Goal: Navigation & Orientation: Find specific page/section

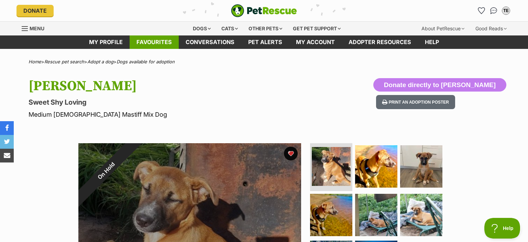
click at [156, 39] on link "Favourites" at bounding box center [154, 41] width 49 height 13
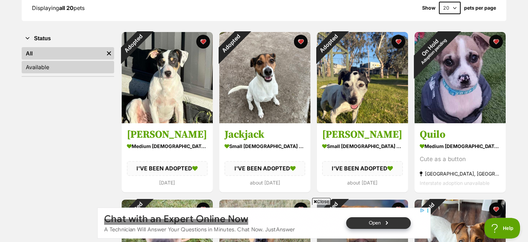
click at [61, 61] on link "Available" at bounding box center [68, 67] width 92 height 12
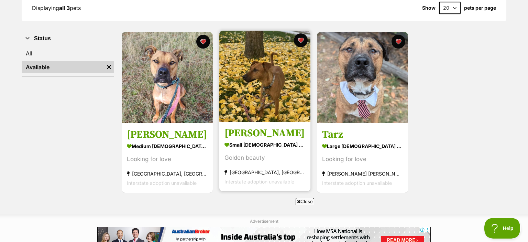
click at [259, 133] on h3 "[PERSON_NAME]" at bounding box center [264, 133] width 81 height 13
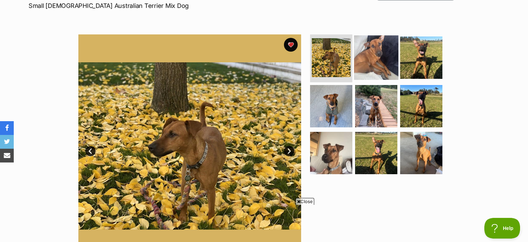
click at [374, 66] on img at bounding box center [376, 57] width 44 height 44
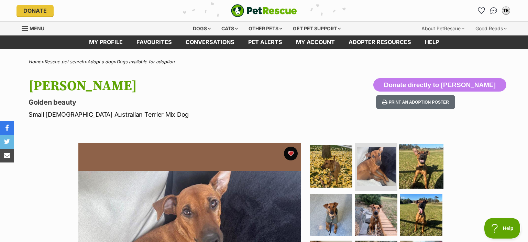
click at [420, 161] on img at bounding box center [421, 166] width 44 height 44
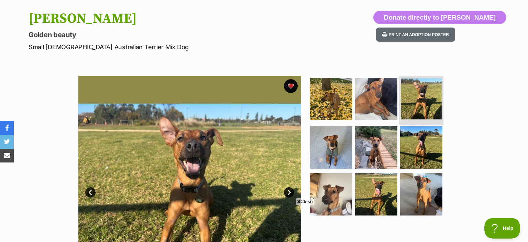
scroll to position [109, 0]
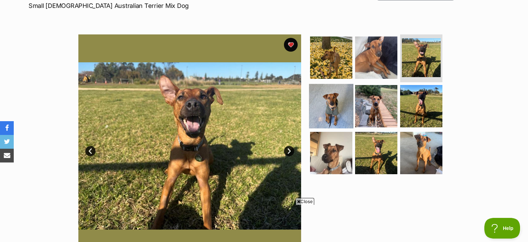
click at [331, 104] on img at bounding box center [331, 106] width 44 height 44
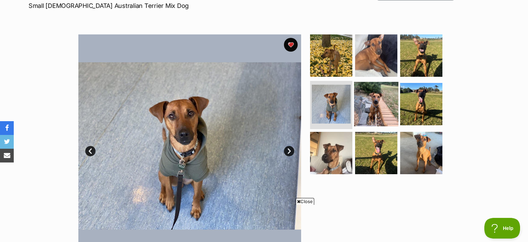
click at [369, 102] on img at bounding box center [376, 104] width 44 height 44
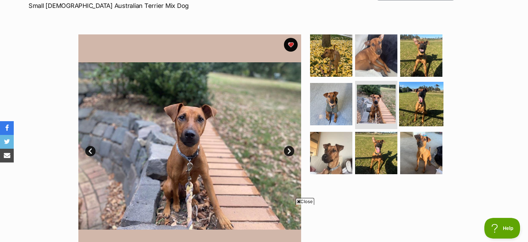
click at [416, 103] on img at bounding box center [421, 104] width 44 height 44
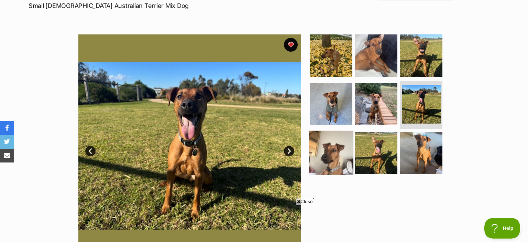
scroll to position [0, 0]
click at [336, 143] on img at bounding box center [331, 153] width 44 height 44
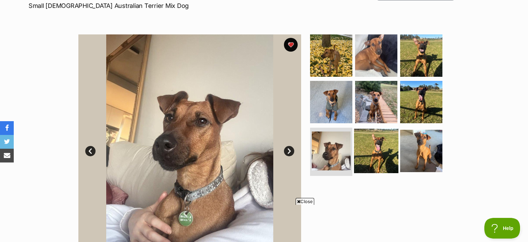
click at [371, 144] on img at bounding box center [376, 151] width 44 height 44
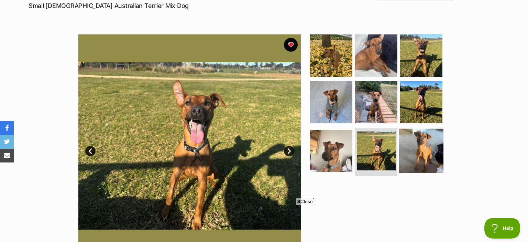
click at [423, 146] on img at bounding box center [421, 151] width 44 height 44
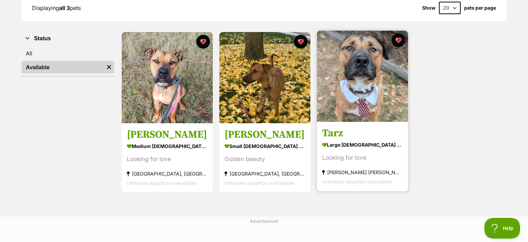
click at [348, 133] on h3 "Tarz" at bounding box center [362, 133] width 81 height 13
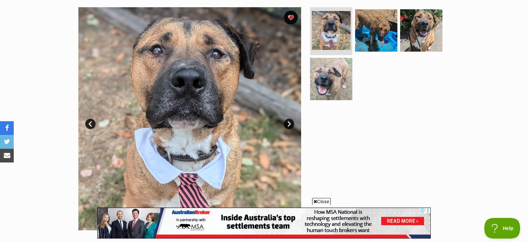
scroll to position [109, 0]
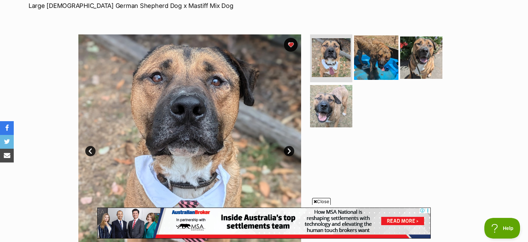
click at [368, 46] on img at bounding box center [376, 57] width 44 height 44
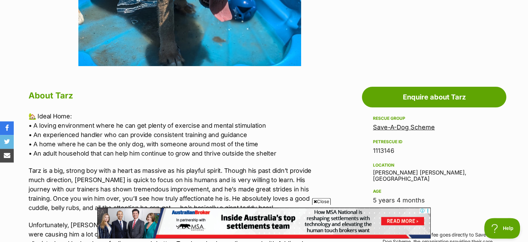
scroll to position [327, 0]
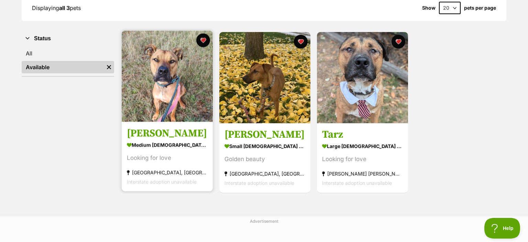
click at [152, 130] on h3 "[PERSON_NAME]" at bounding box center [167, 133] width 81 height 13
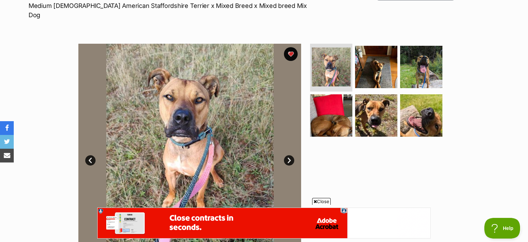
click at [289, 155] on link "Next" at bounding box center [289, 160] width 10 height 10
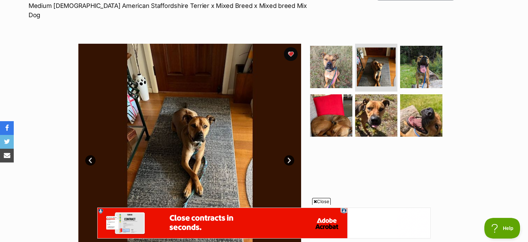
click at [289, 155] on link "Next" at bounding box center [289, 160] width 10 height 10
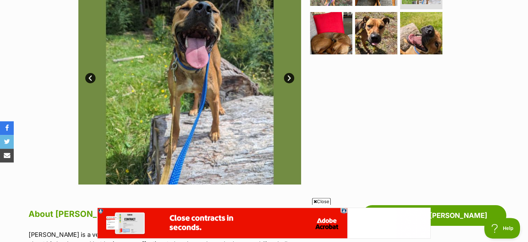
scroll to position [218, 0]
